Goal: Navigation & Orientation: Find specific page/section

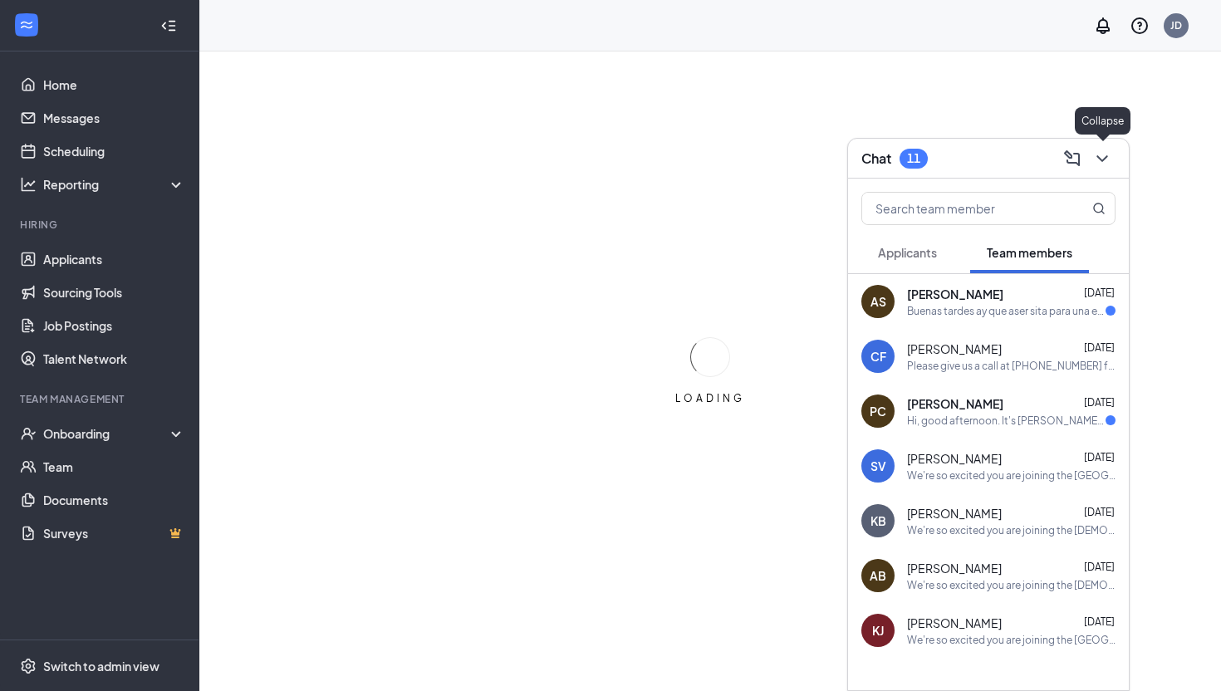
click at [1101, 159] on icon "ChevronDown" at bounding box center [1101, 158] width 11 height 7
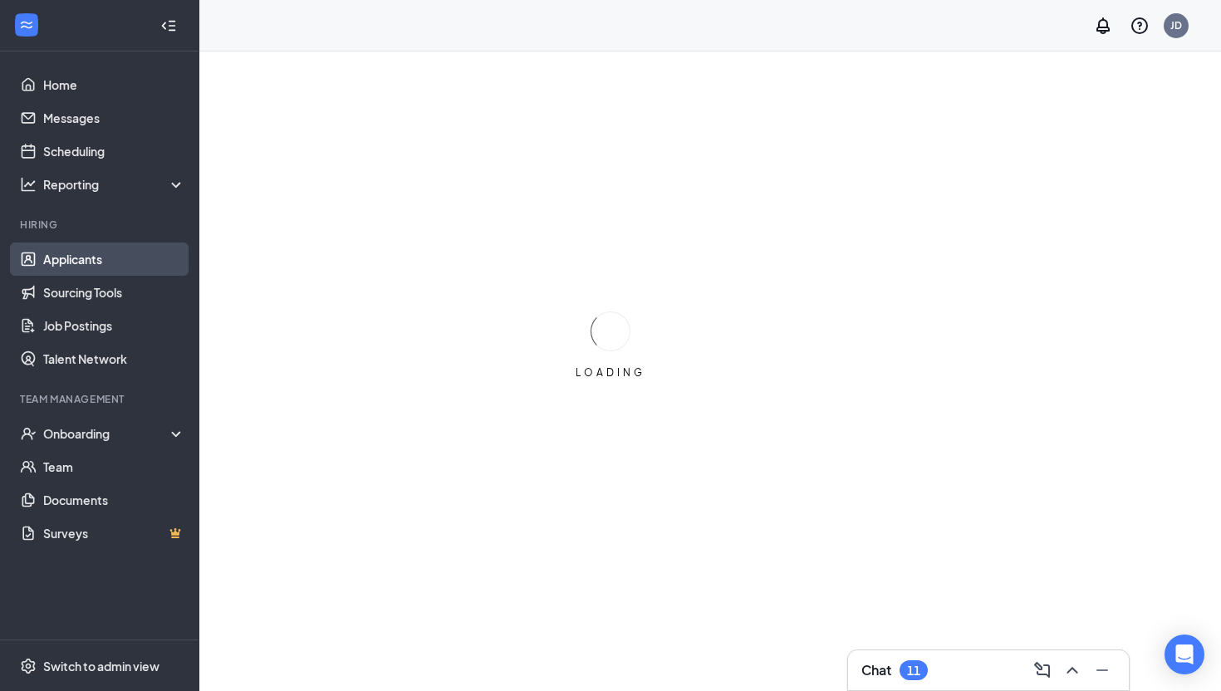
click at [83, 253] on link "Applicants" at bounding box center [114, 258] width 142 height 33
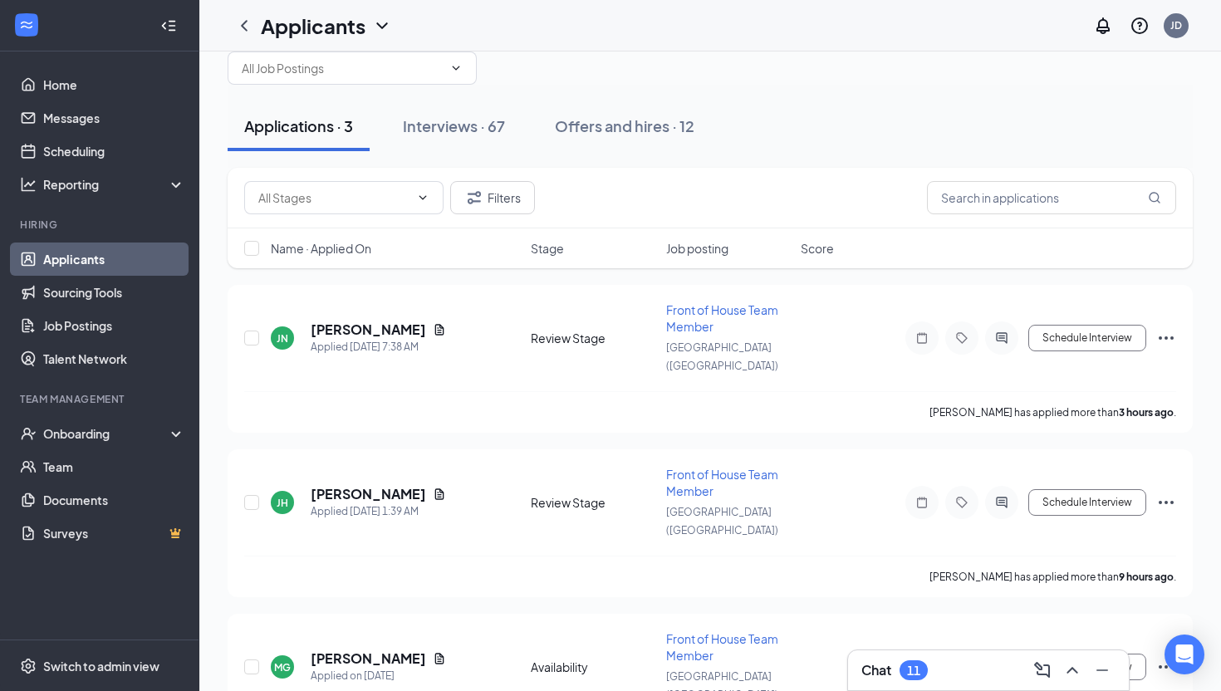
scroll to position [38, 0]
click at [656, 120] on div "Offers and hires · 12" at bounding box center [624, 124] width 139 height 21
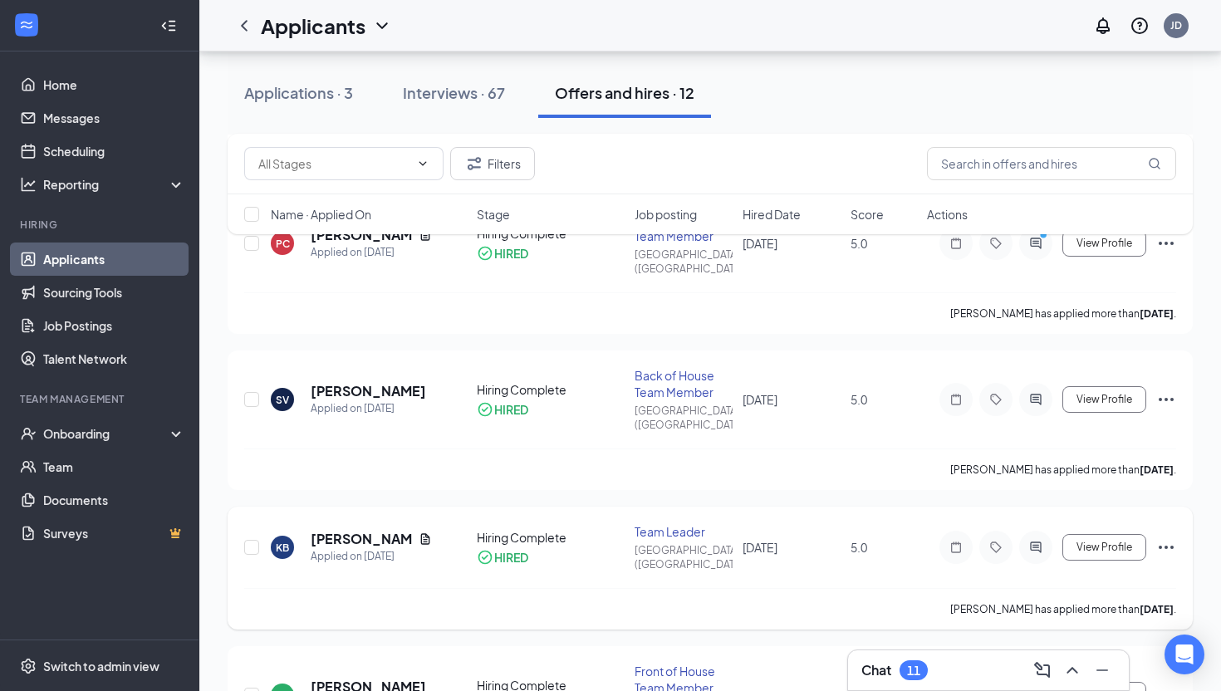
scroll to position [1359, 0]
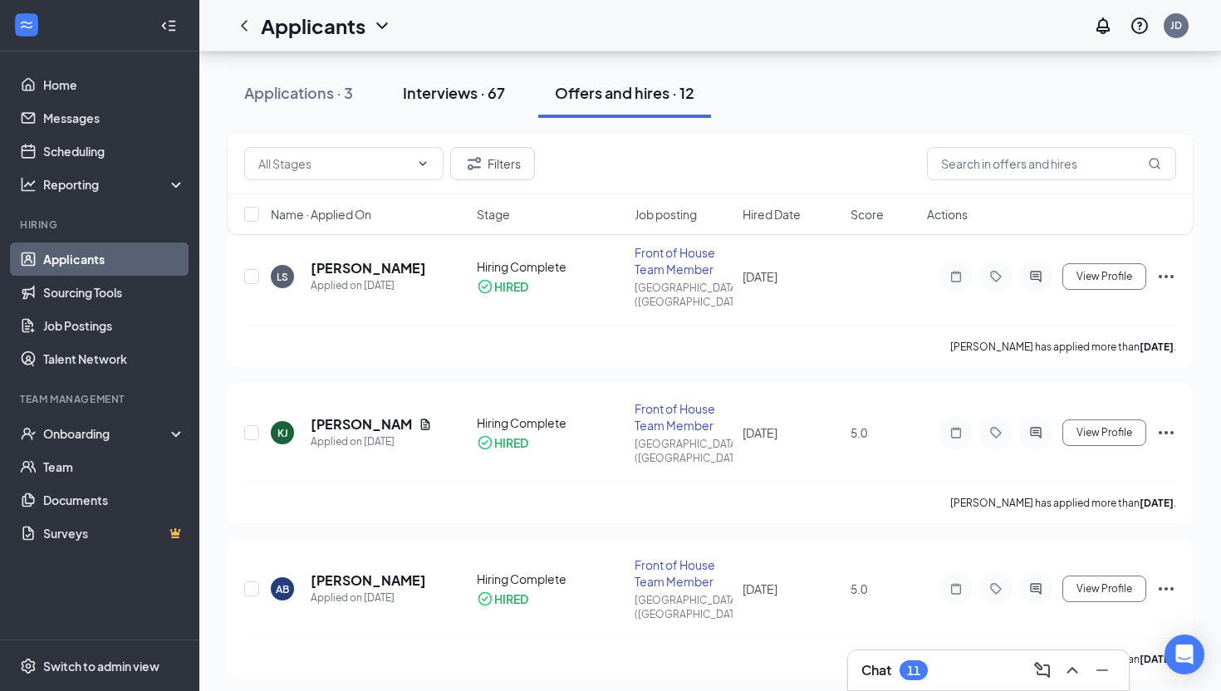
click at [466, 102] on div "Interviews · 67" at bounding box center [454, 92] width 102 height 21
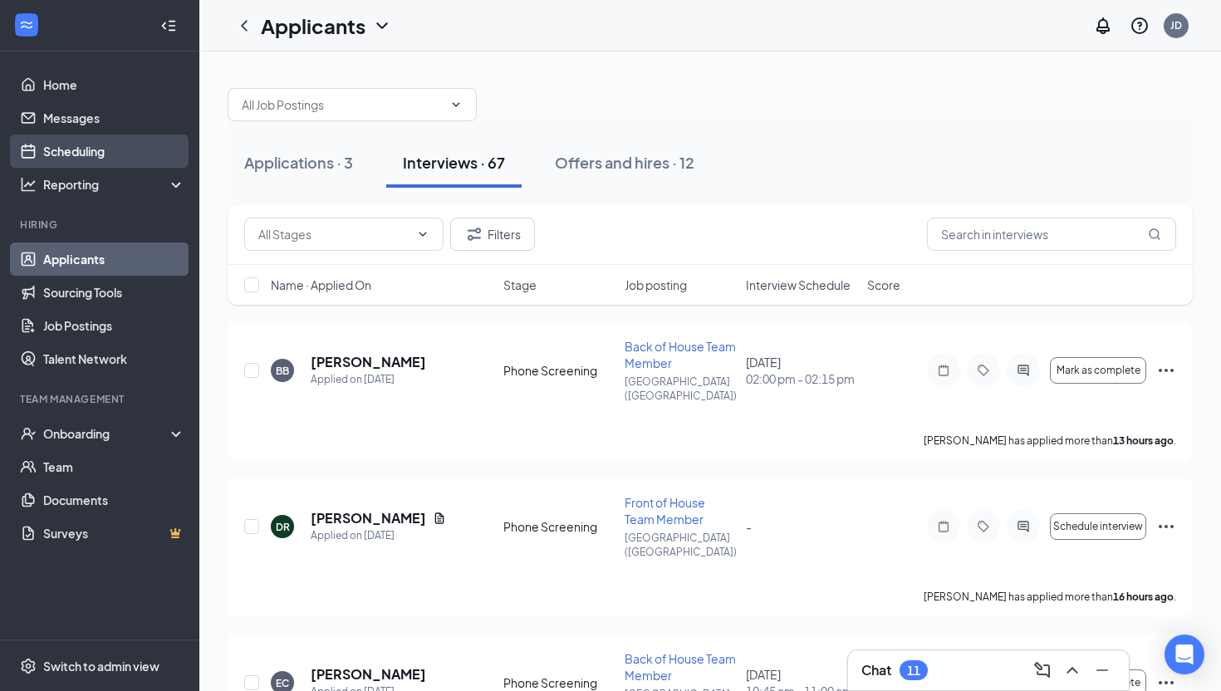
click at [84, 158] on link "Scheduling" at bounding box center [114, 151] width 142 height 33
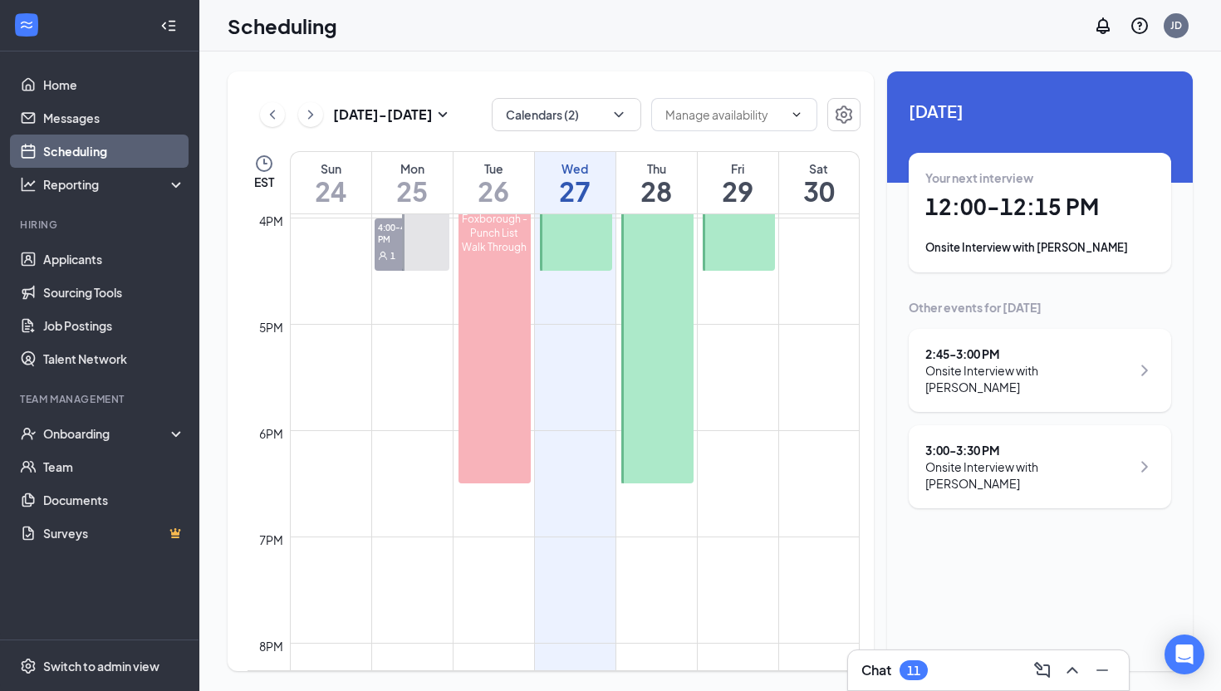
scroll to position [1802, 0]
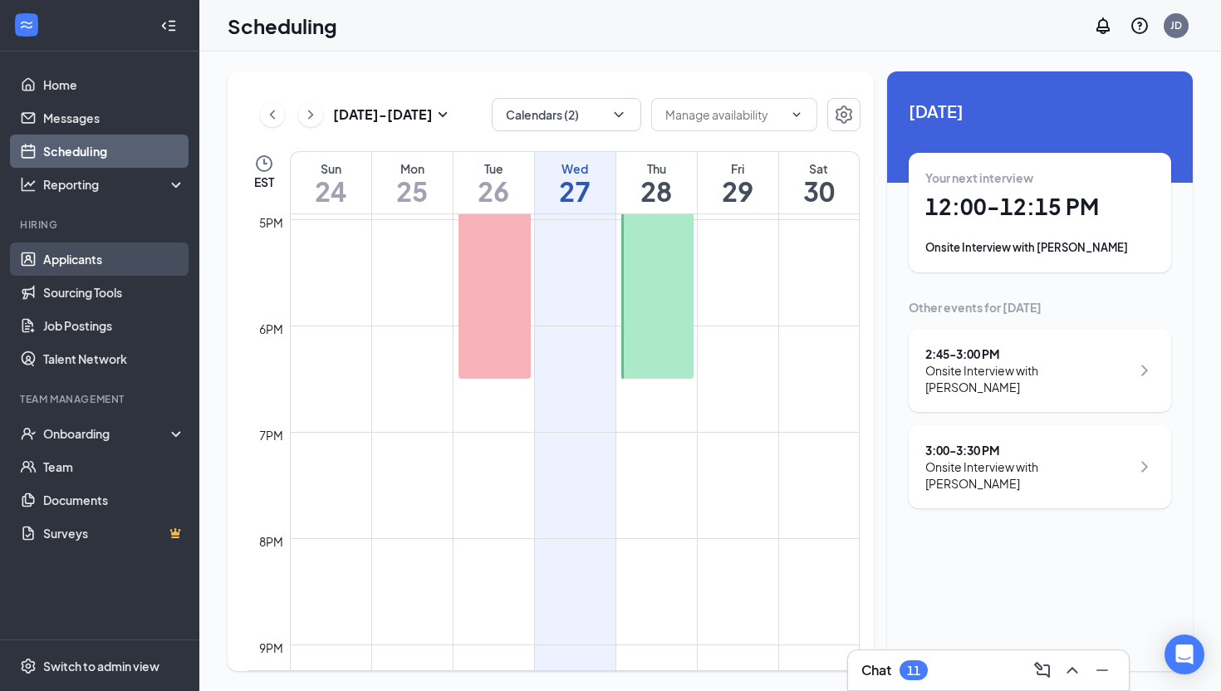
click at [73, 253] on link "Applicants" at bounding box center [114, 258] width 142 height 33
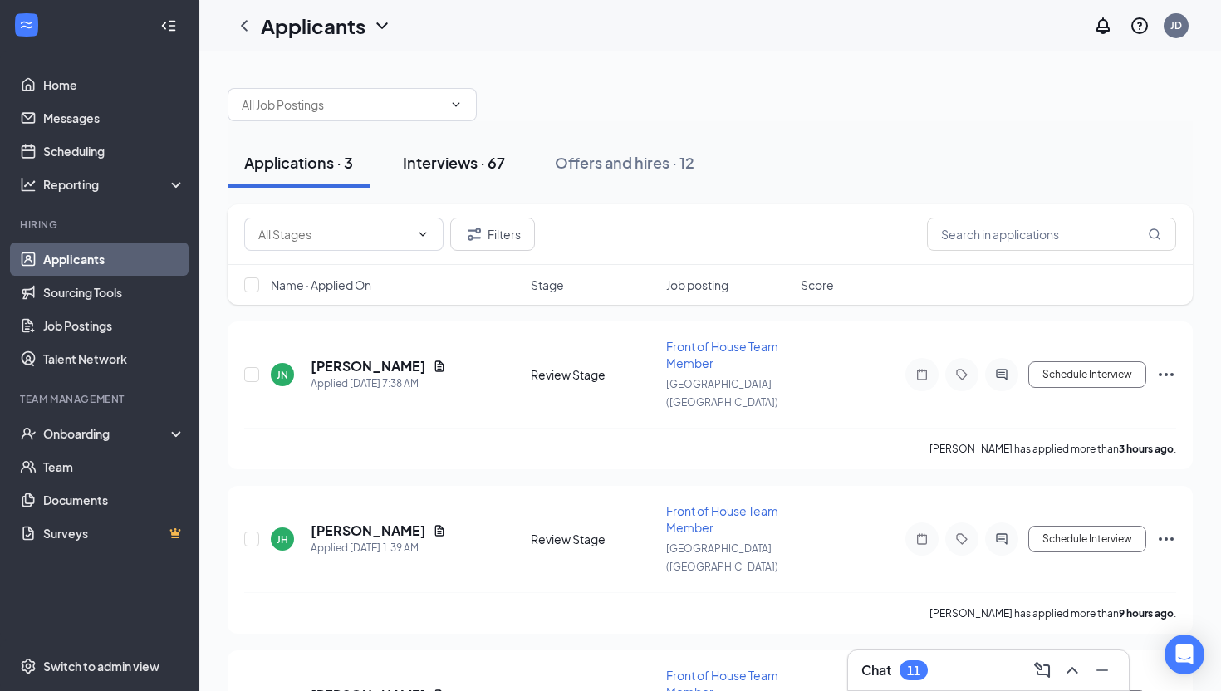
click at [456, 164] on div "Interviews · 67" at bounding box center [454, 162] width 102 height 21
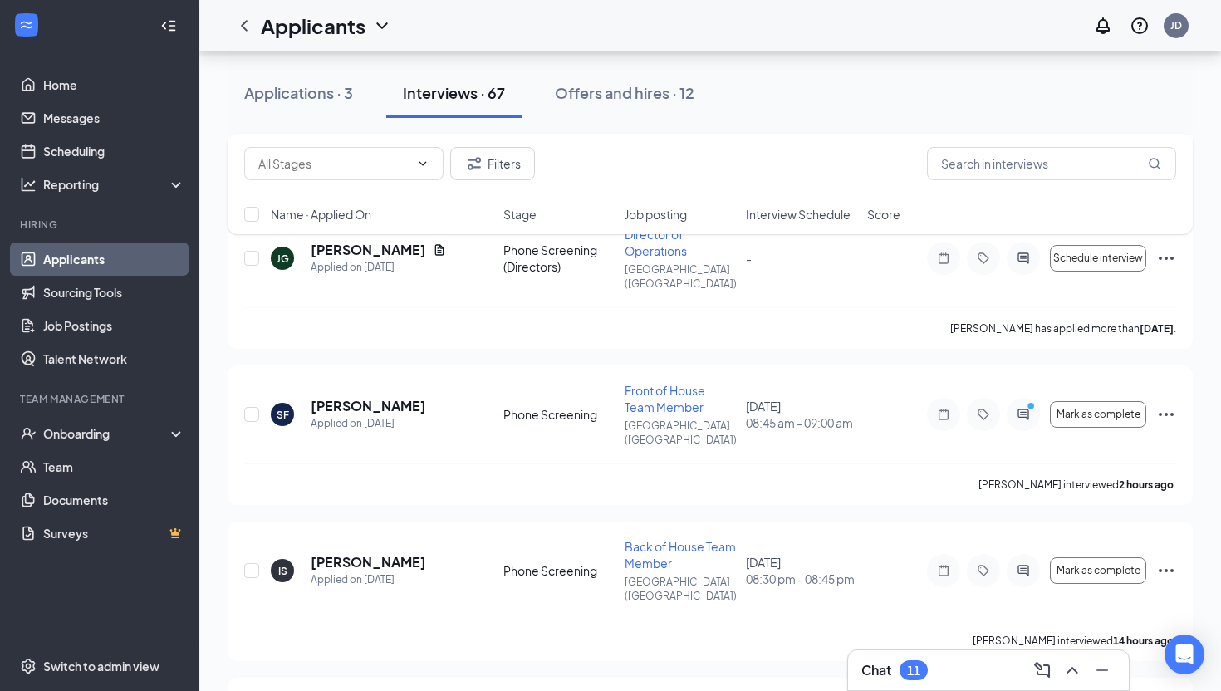
scroll to position [497, 0]
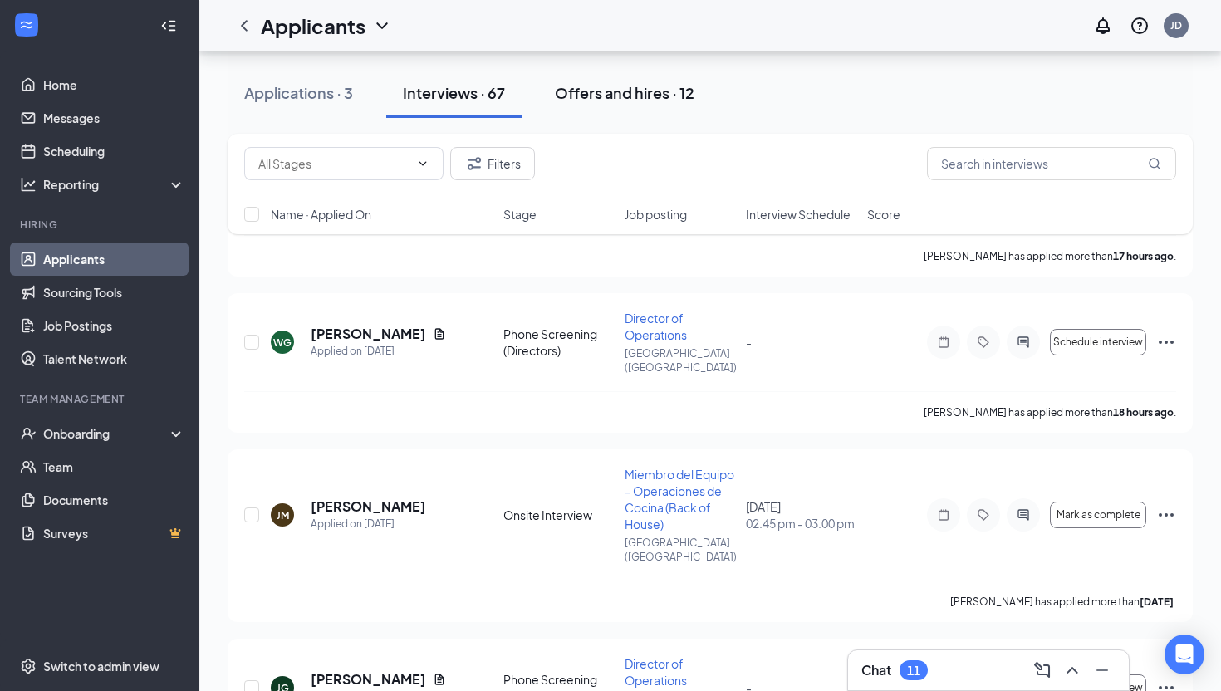
click at [630, 94] on div "Offers and hires · 12" at bounding box center [624, 92] width 139 height 21
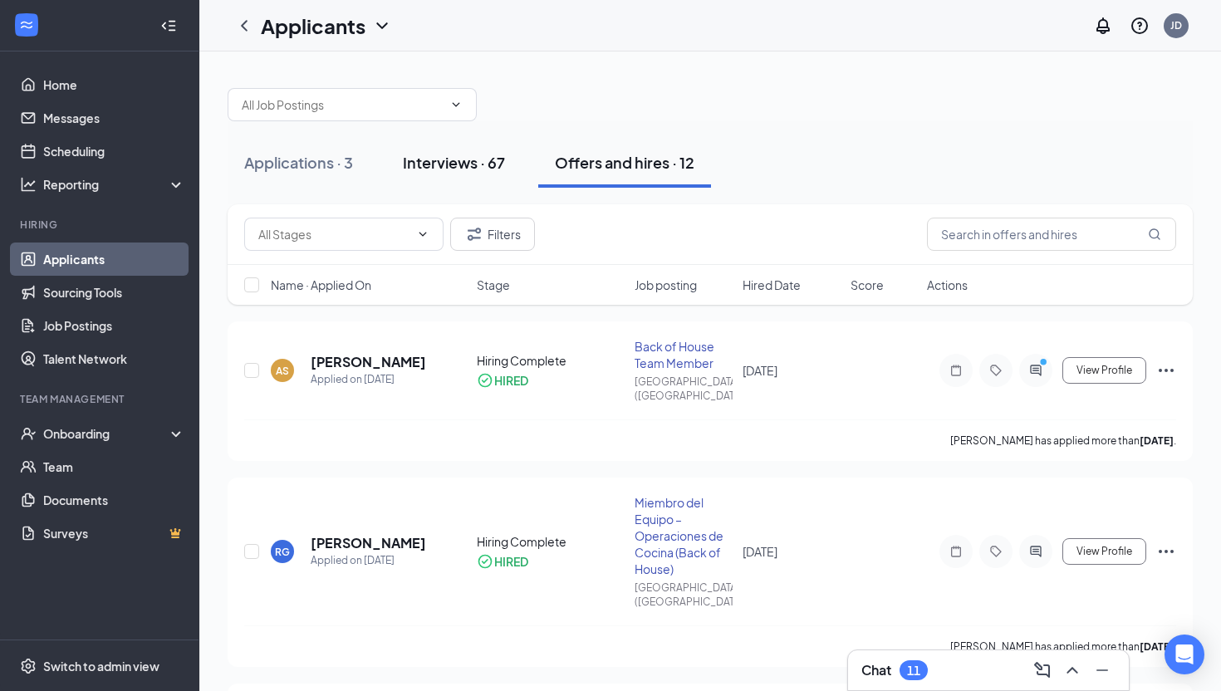
click at [462, 159] on div "Interviews · 67" at bounding box center [454, 162] width 102 height 21
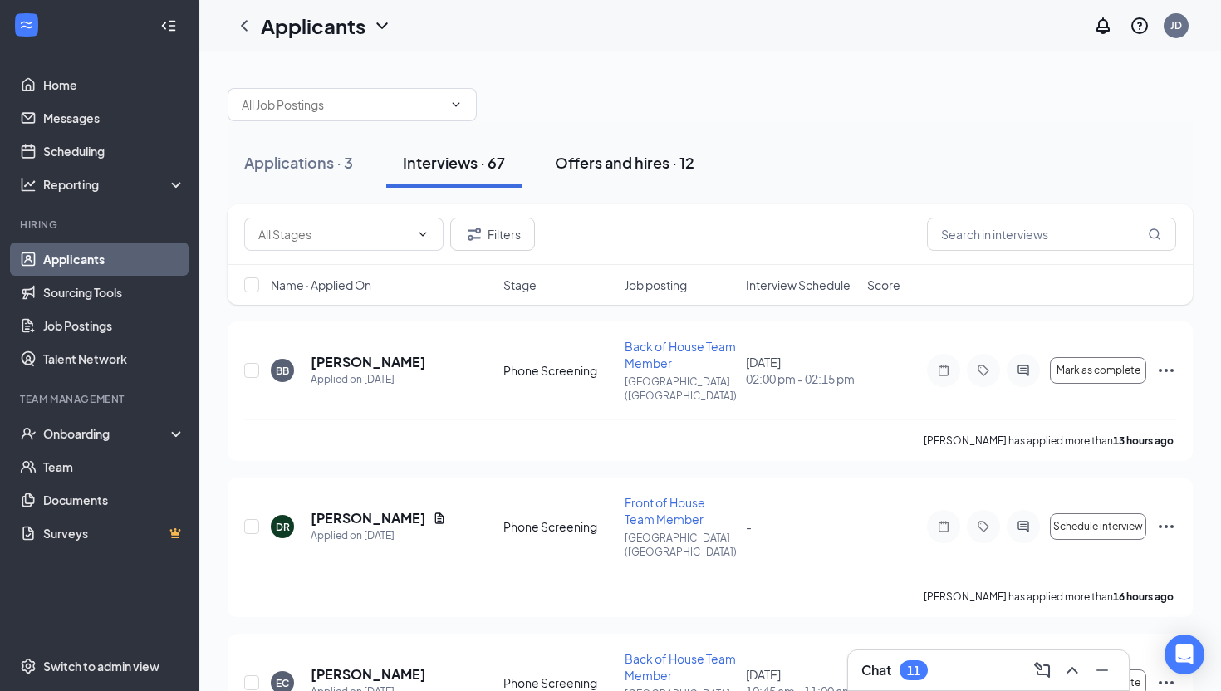
click at [641, 153] on div "Offers and hires · 12" at bounding box center [624, 162] width 139 height 21
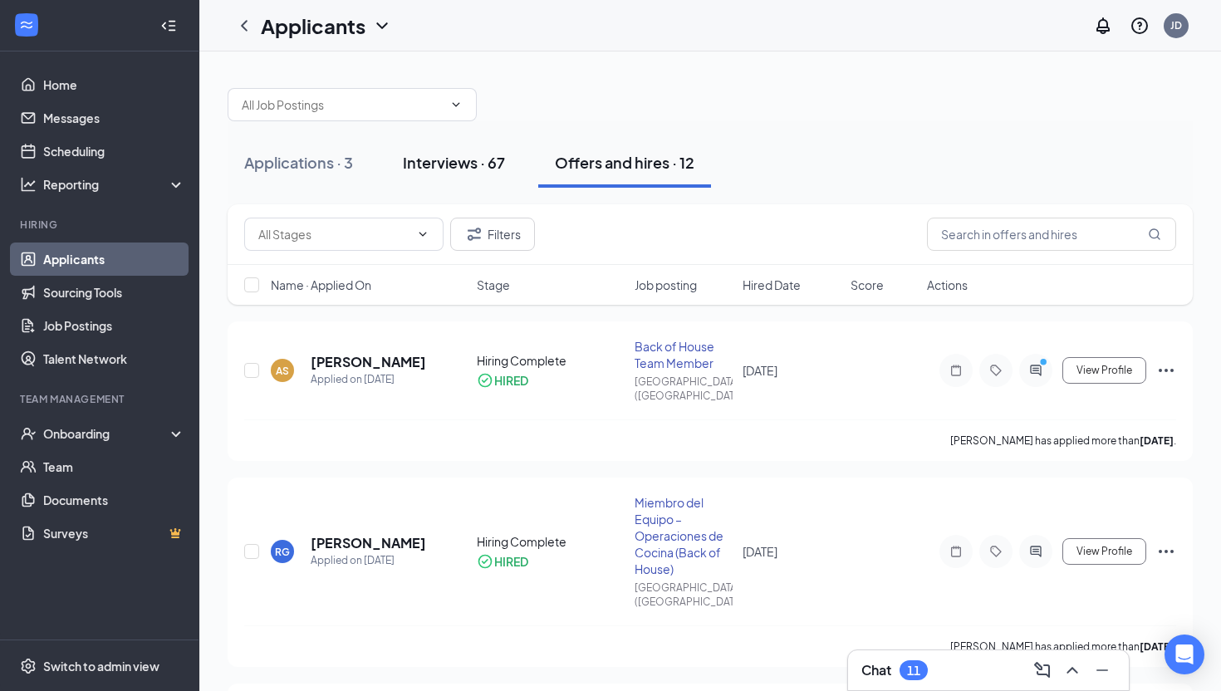
click at [478, 162] on div "Interviews · 67" at bounding box center [454, 162] width 102 height 21
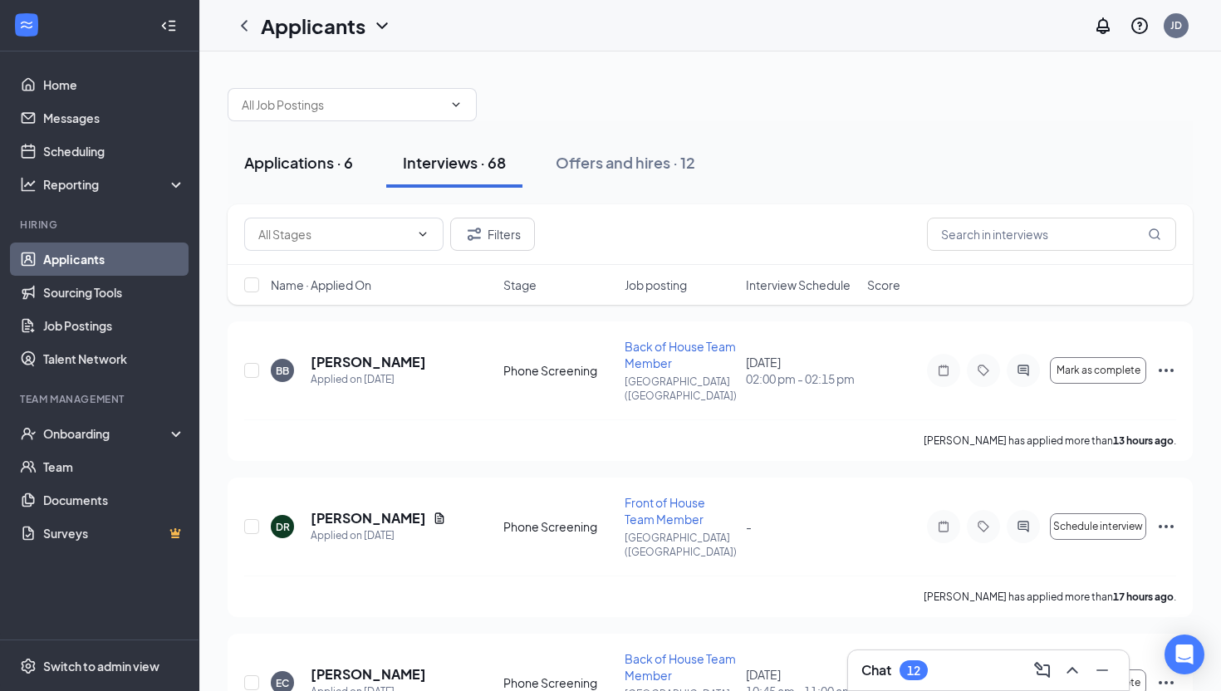
click at [266, 184] on button "Applications · 6" at bounding box center [299, 163] width 142 height 50
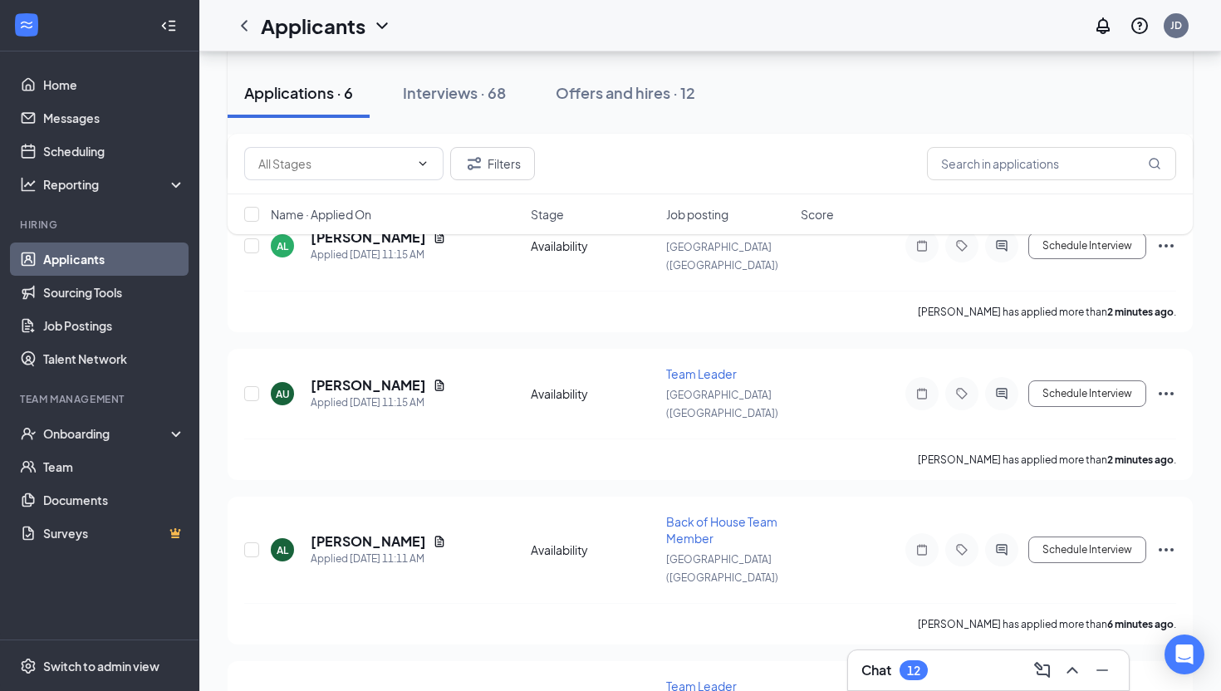
scroll to position [453, 0]
